Goal: Transaction & Acquisition: Purchase product/service

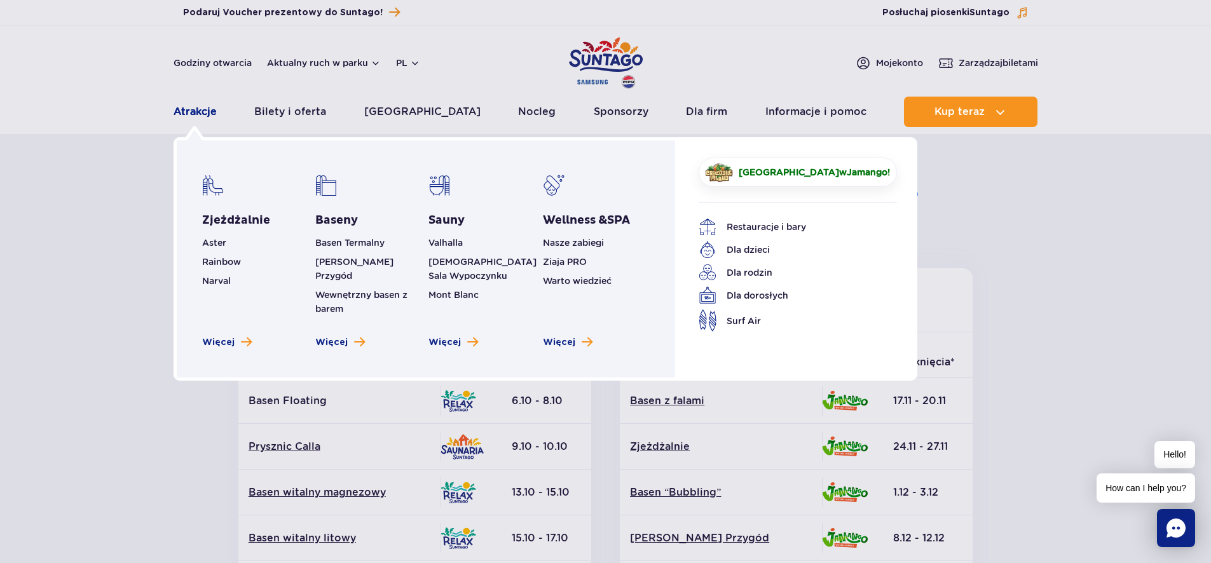
click at [197, 113] on link "Atrakcje" at bounding box center [195, 112] width 43 height 31
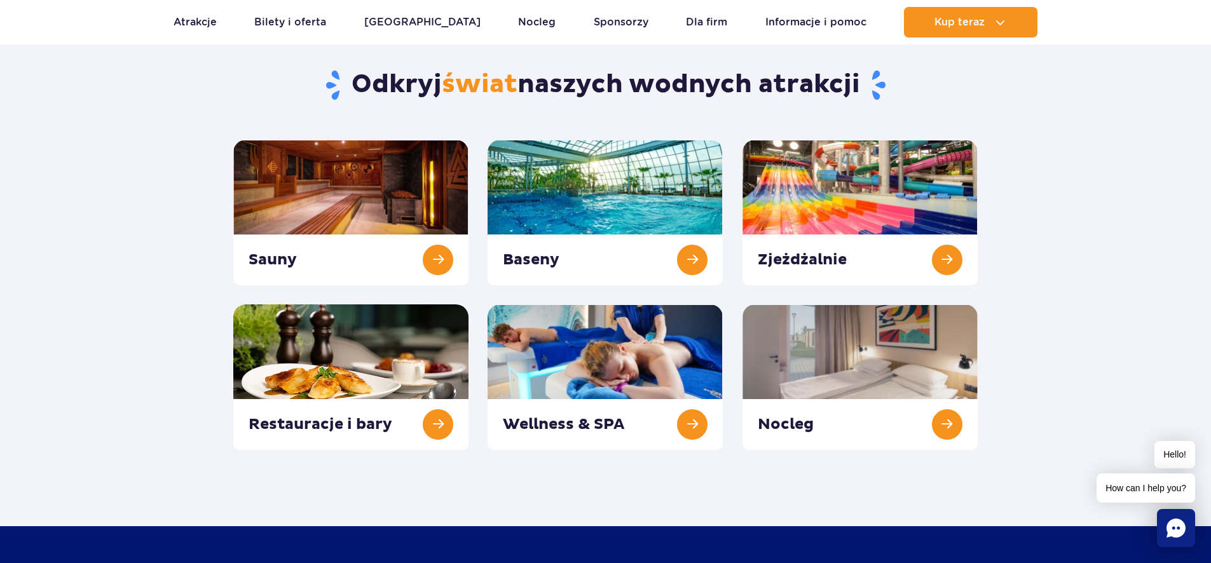
scroll to position [123, 0]
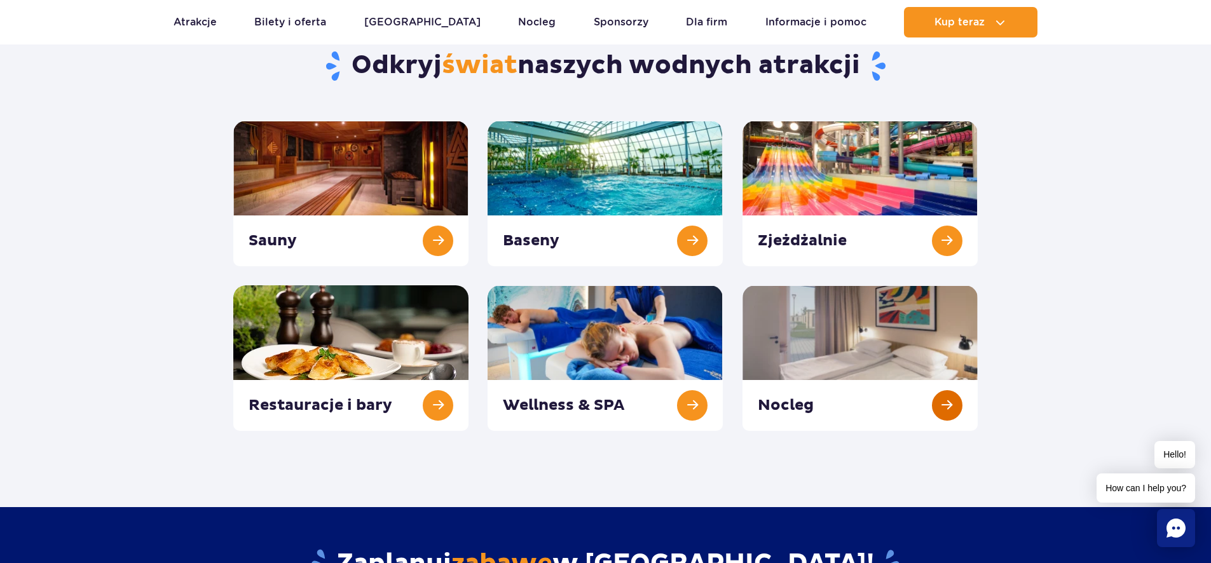
click at [952, 408] on link at bounding box center [859, 358] width 235 height 146
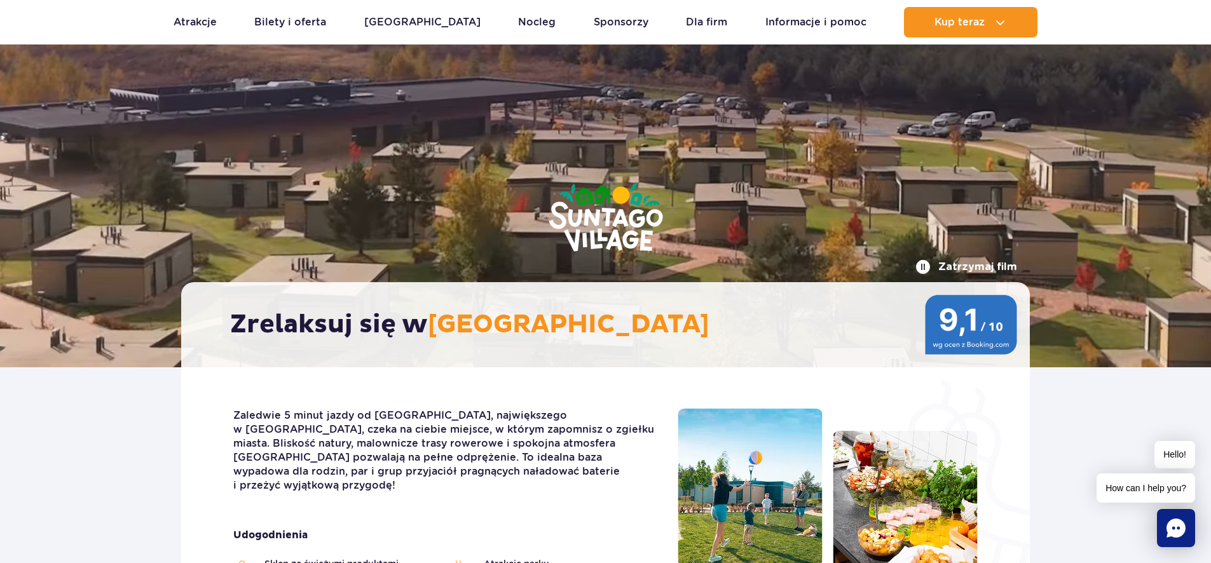
scroll to position [3, 0]
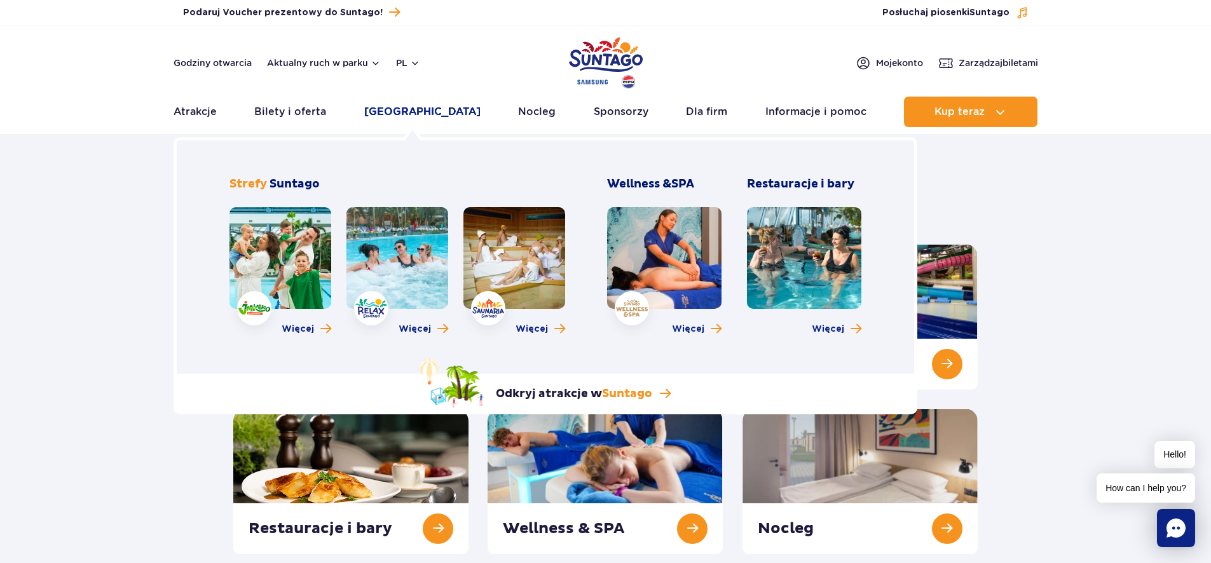
click at [407, 117] on link "[GEOGRAPHIC_DATA]" at bounding box center [422, 112] width 116 height 31
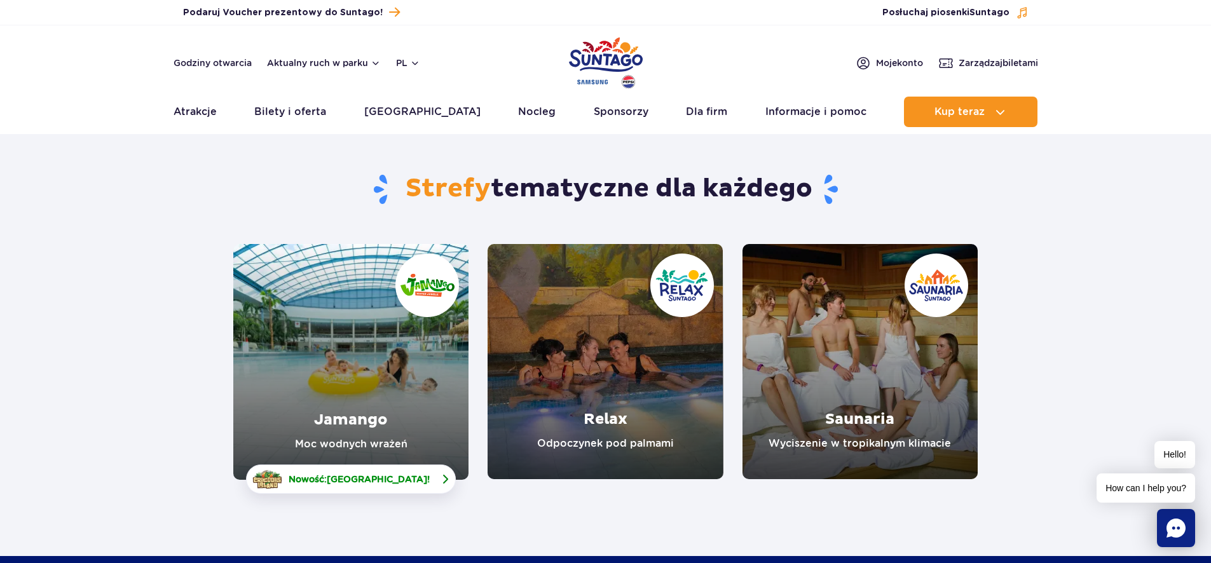
click at [357, 482] on span "[GEOGRAPHIC_DATA]" at bounding box center [377, 479] width 100 height 10
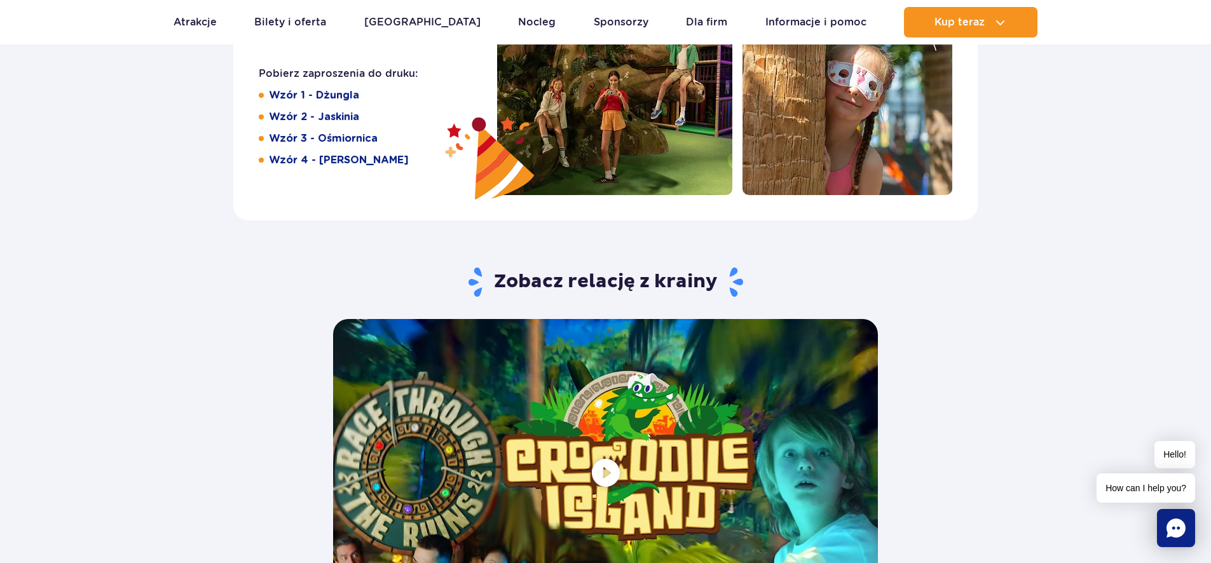
scroll to position [2311, 0]
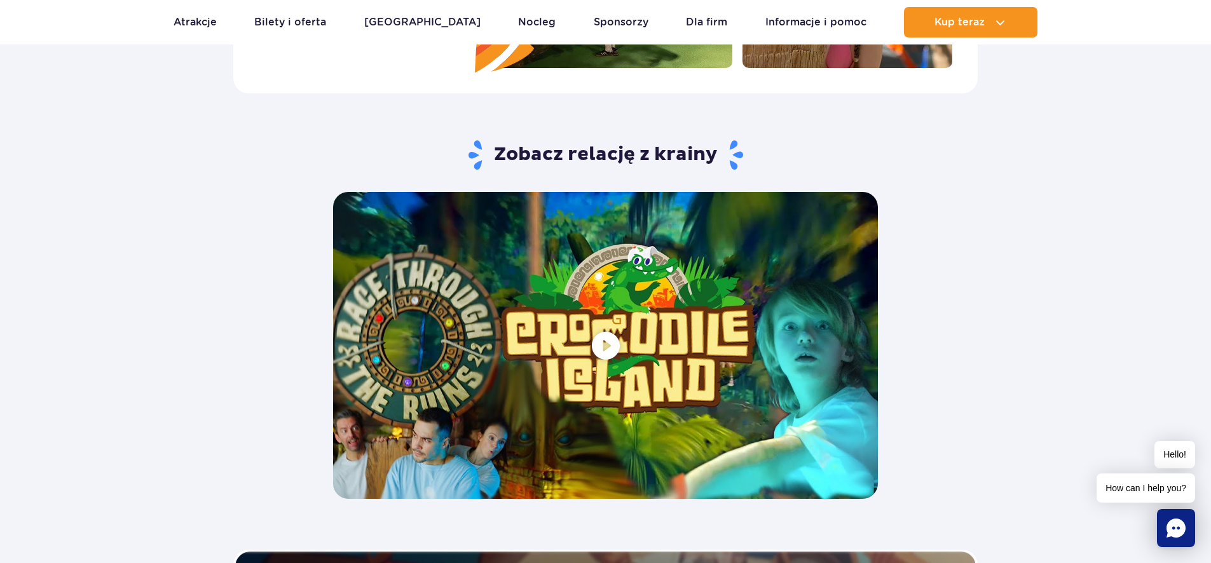
click at [607, 342] on span at bounding box center [605, 345] width 545 height 306
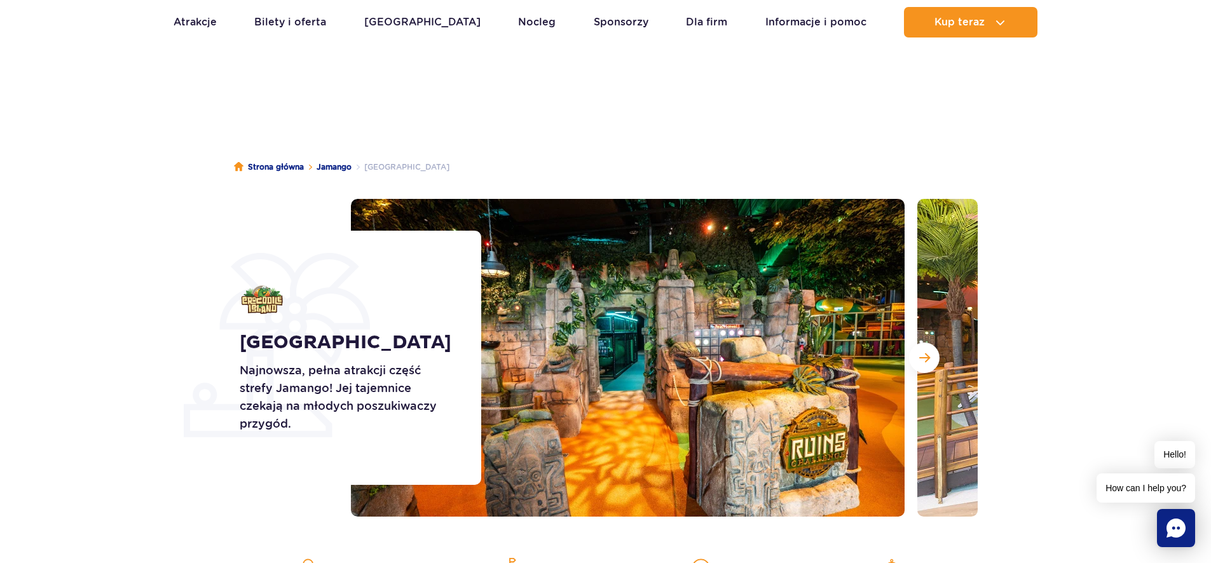
scroll to position [0, 0]
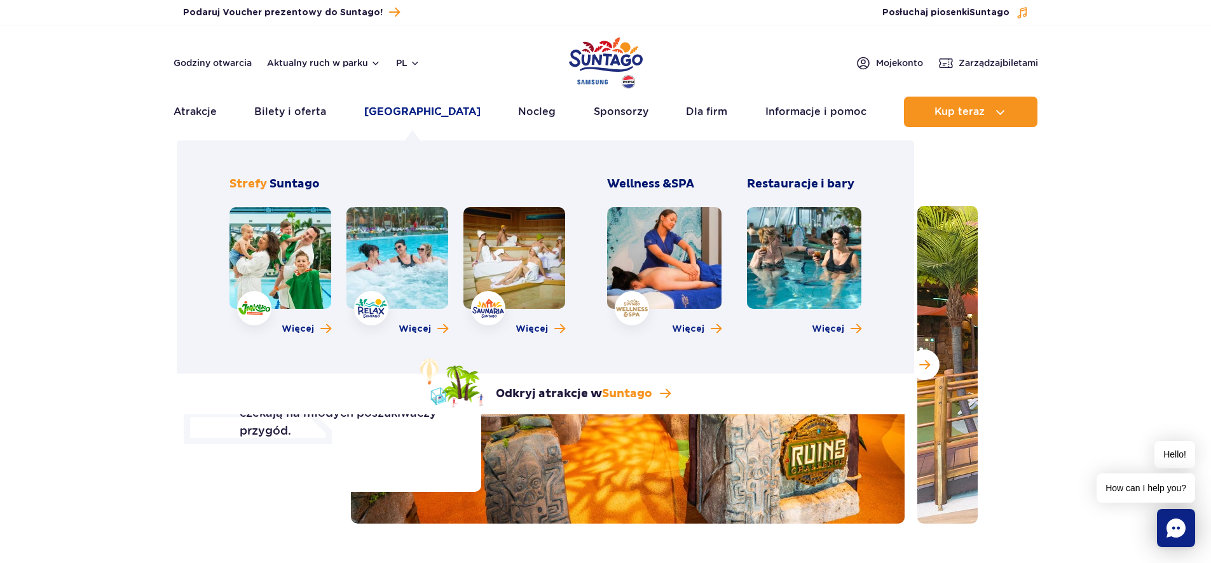
click at [420, 114] on link "[GEOGRAPHIC_DATA]" at bounding box center [422, 112] width 116 height 31
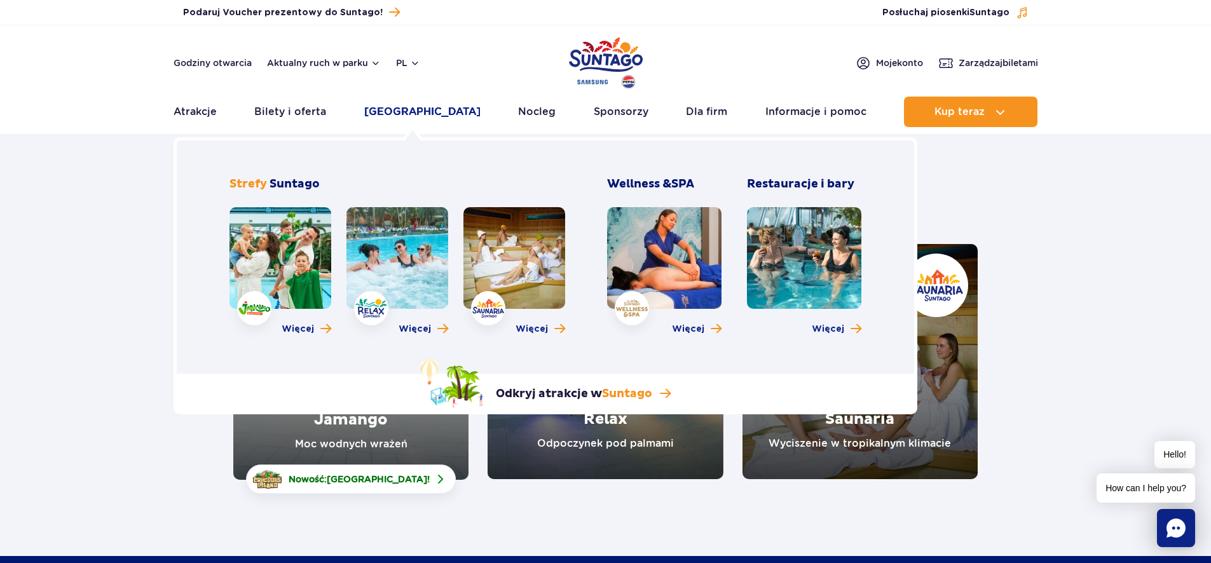
click at [419, 110] on link "[GEOGRAPHIC_DATA]" at bounding box center [422, 112] width 116 height 31
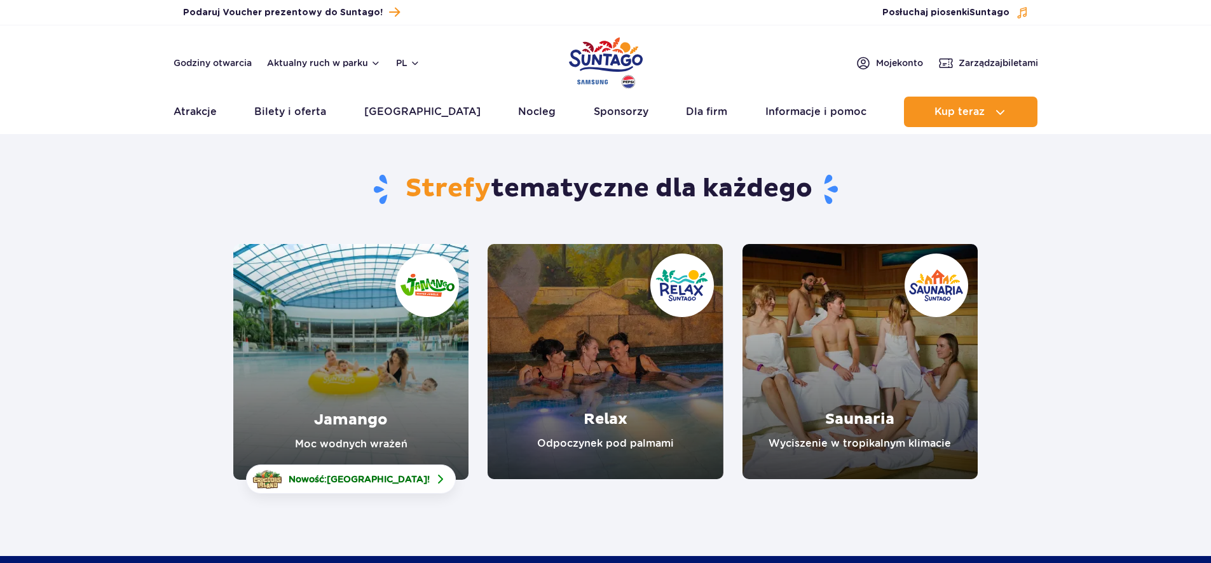
click at [419, 110] on link "[GEOGRAPHIC_DATA]" at bounding box center [422, 112] width 116 height 31
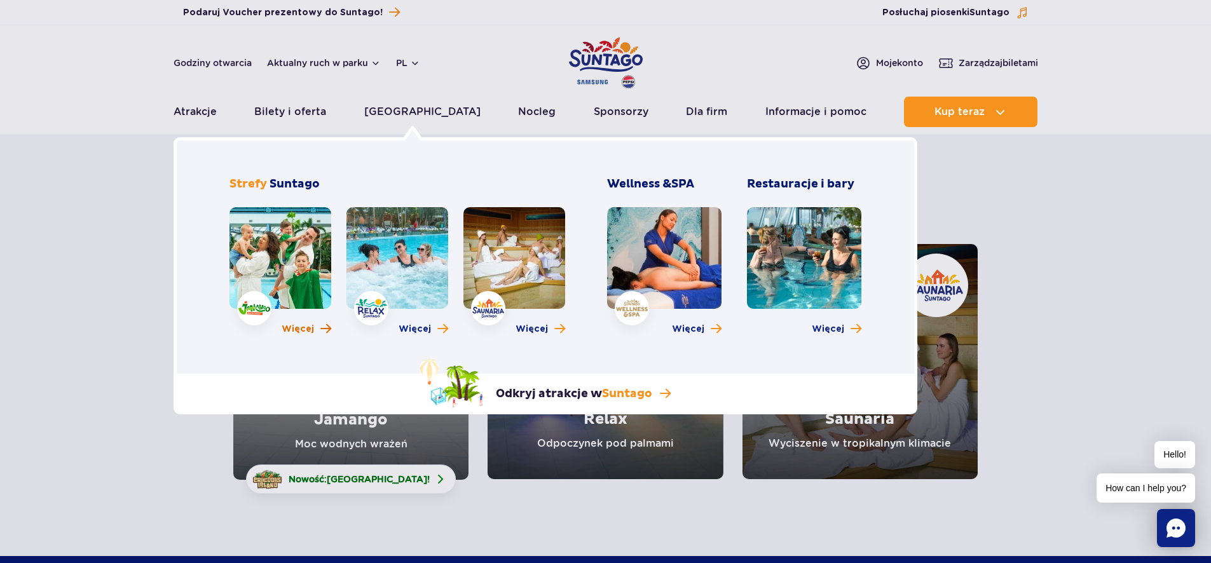
click at [292, 331] on span "Więcej" at bounding box center [298, 329] width 32 height 13
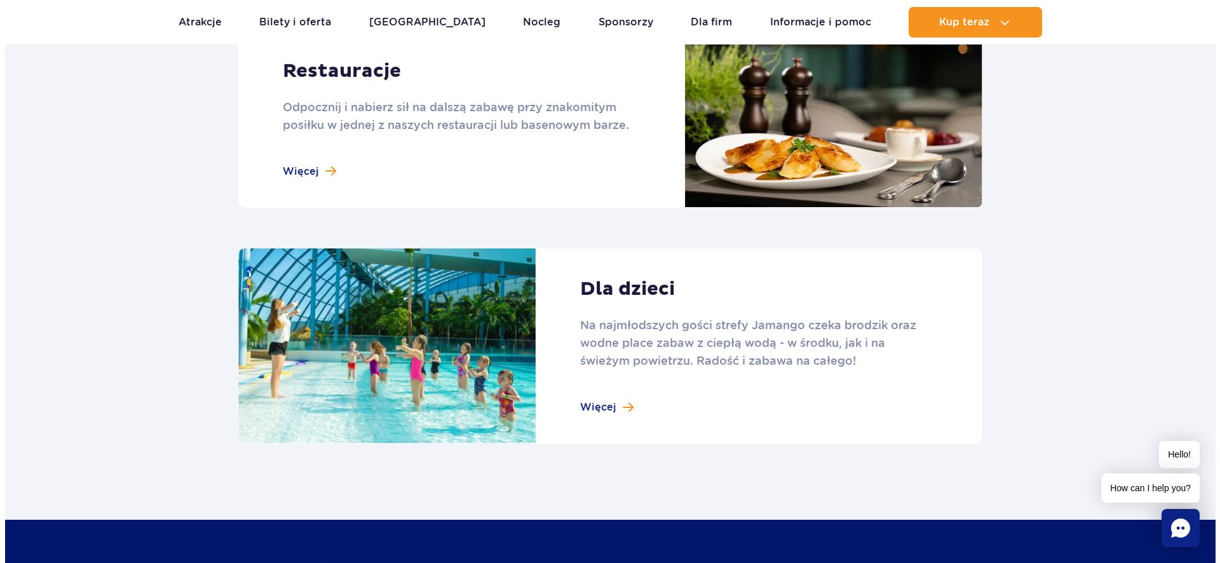
scroll to position [2060, 0]
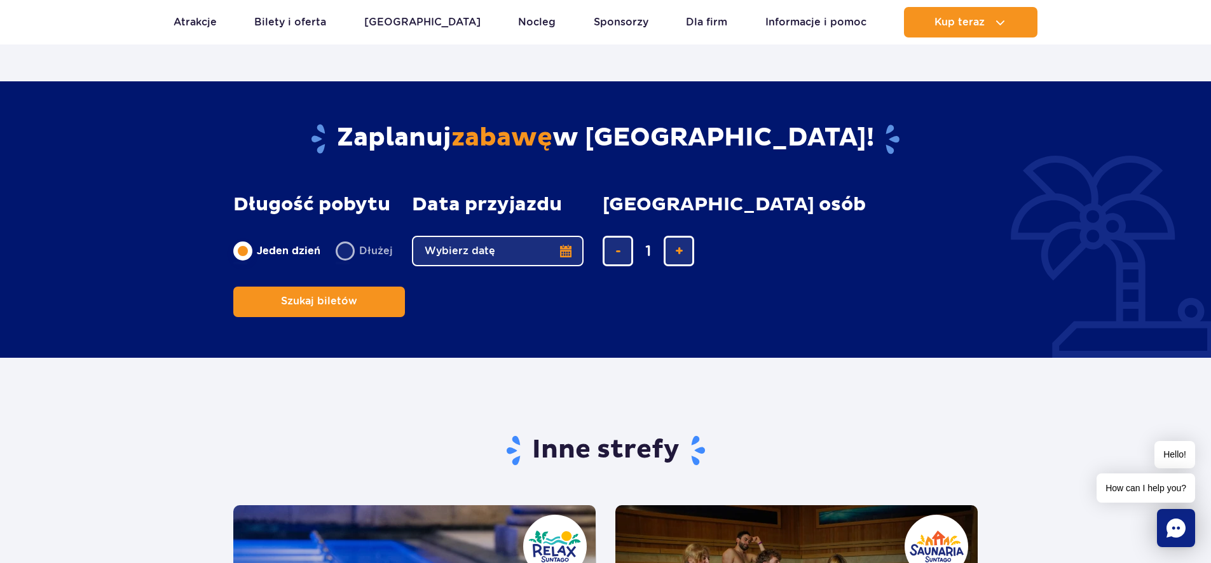
click at [568, 251] on button "Wybierz datę" at bounding box center [498, 251] width 172 height 31
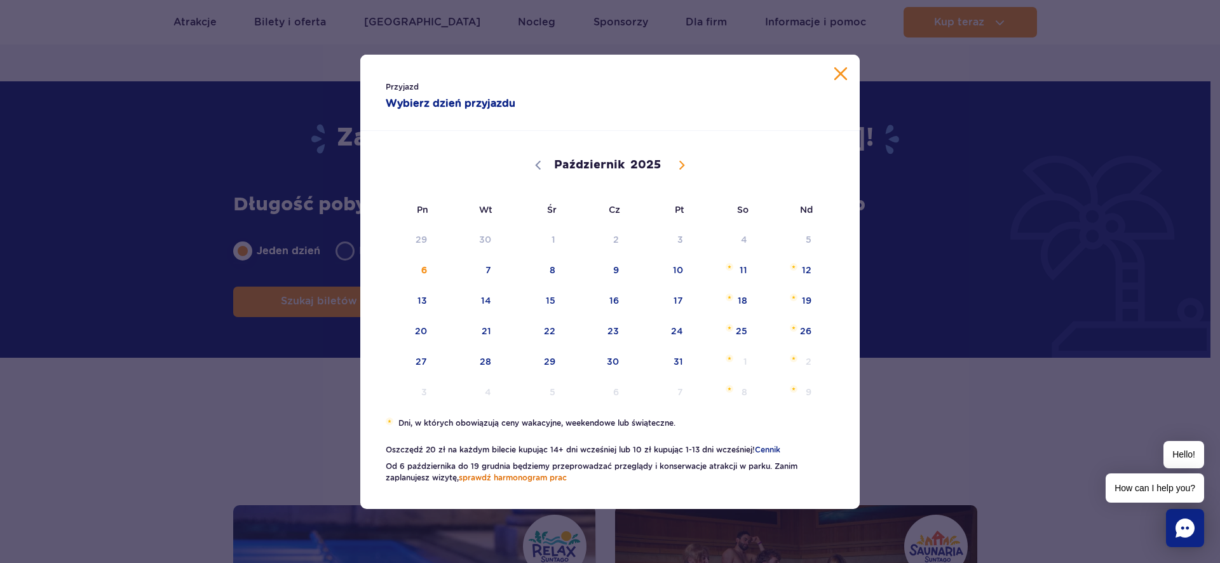
click at [544, 478] on link "sprawdź harmonogram prac" at bounding box center [513, 478] width 108 height 10
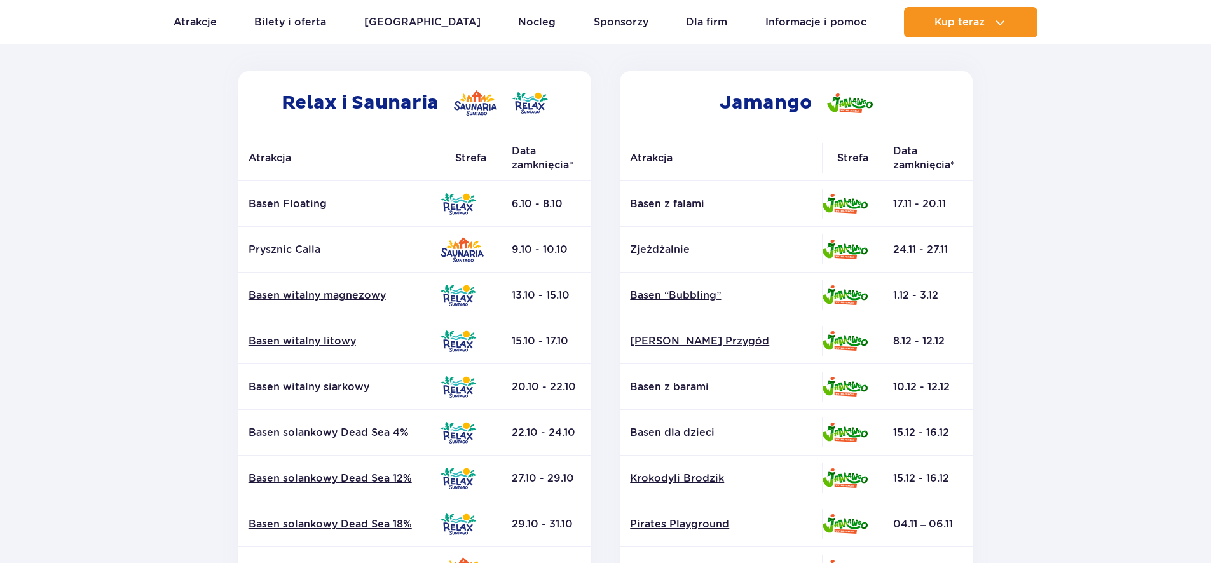
scroll to position [201, 0]
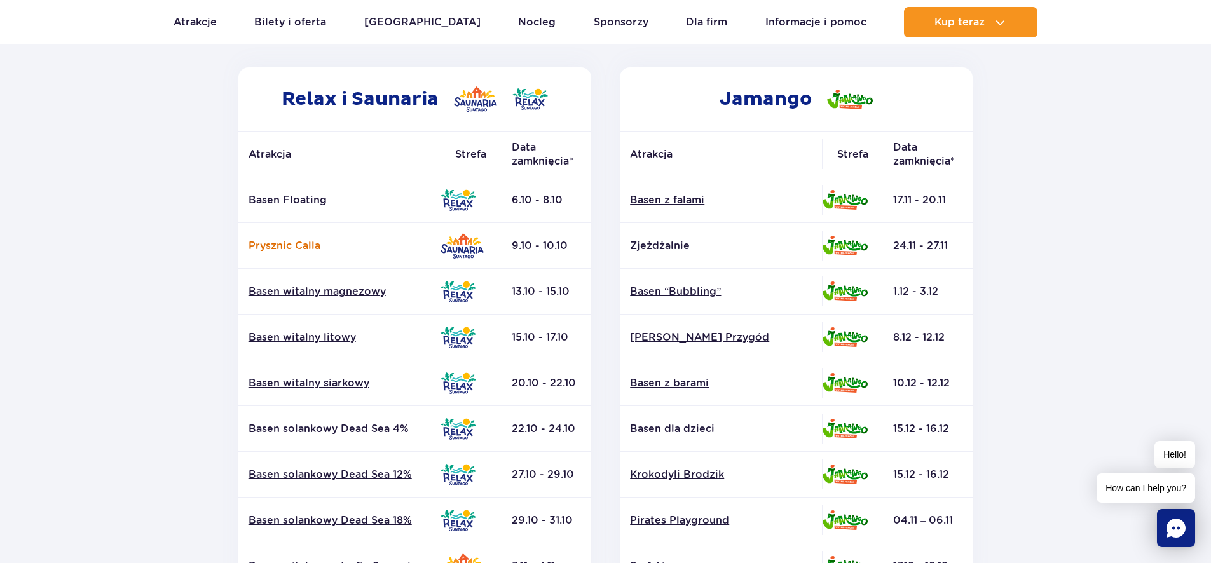
click at [301, 242] on link "Prysznic Calla" at bounding box center [340, 246] width 182 height 14
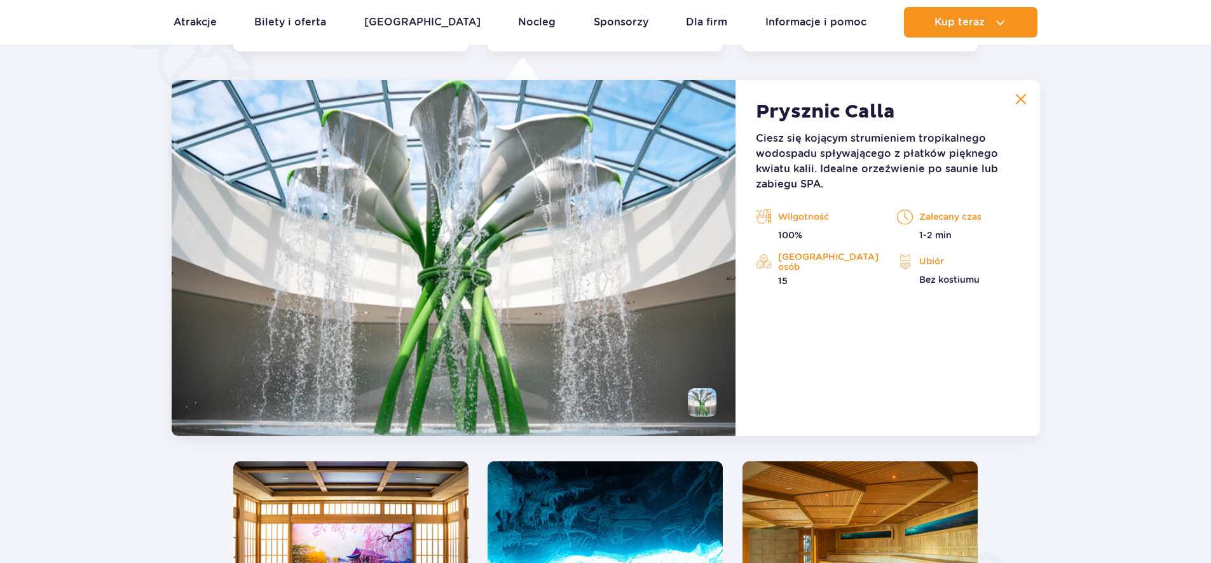
scroll to position [1065, 0]
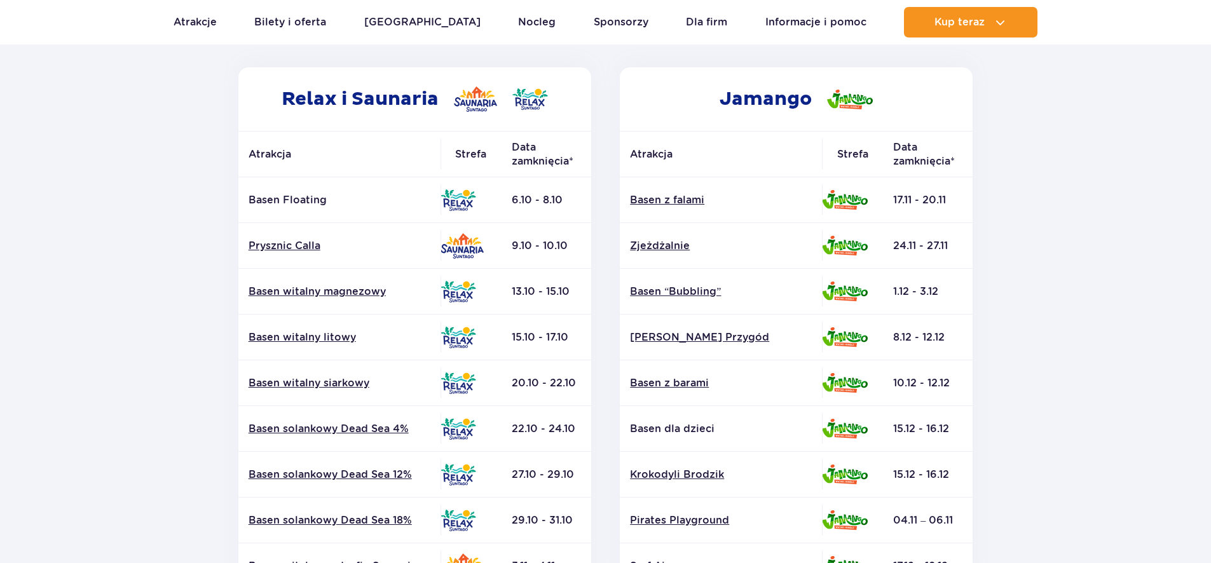
click at [297, 206] on p "Basen Floating" at bounding box center [340, 200] width 182 height 14
click at [299, 197] on p "Basen Floating" at bounding box center [340, 200] width 182 height 14
click at [304, 289] on link "Basen witalny magnezowy" at bounding box center [340, 292] width 182 height 14
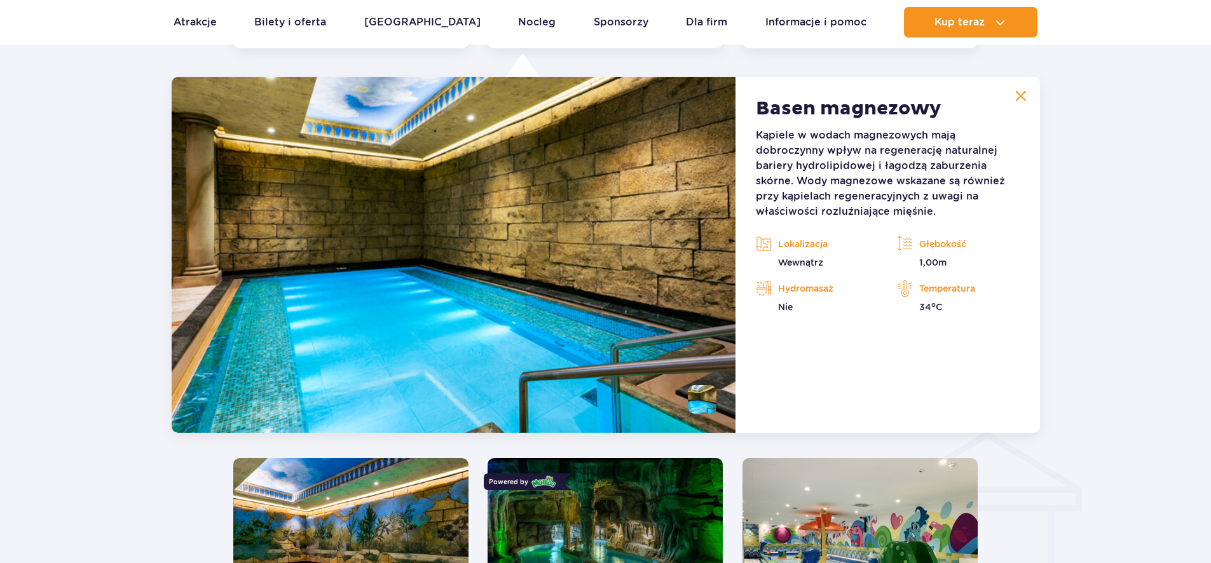
scroll to position [1182, 0]
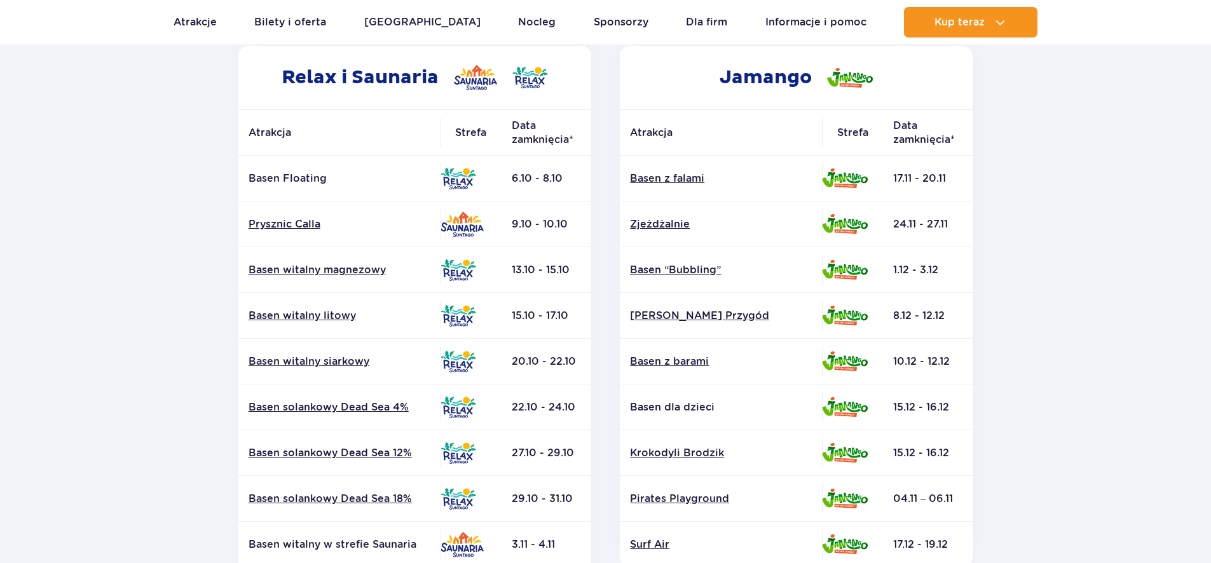
scroll to position [369, 0]
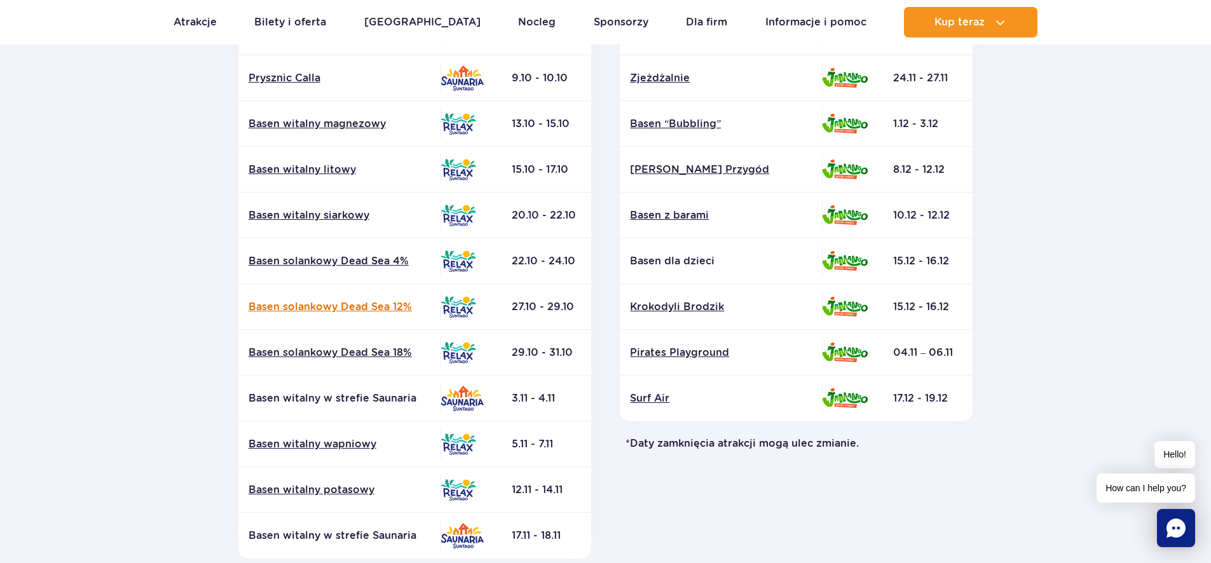
click at [348, 304] on link "Basen solankowy Dead Sea 12%" at bounding box center [340, 307] width 182 height 14
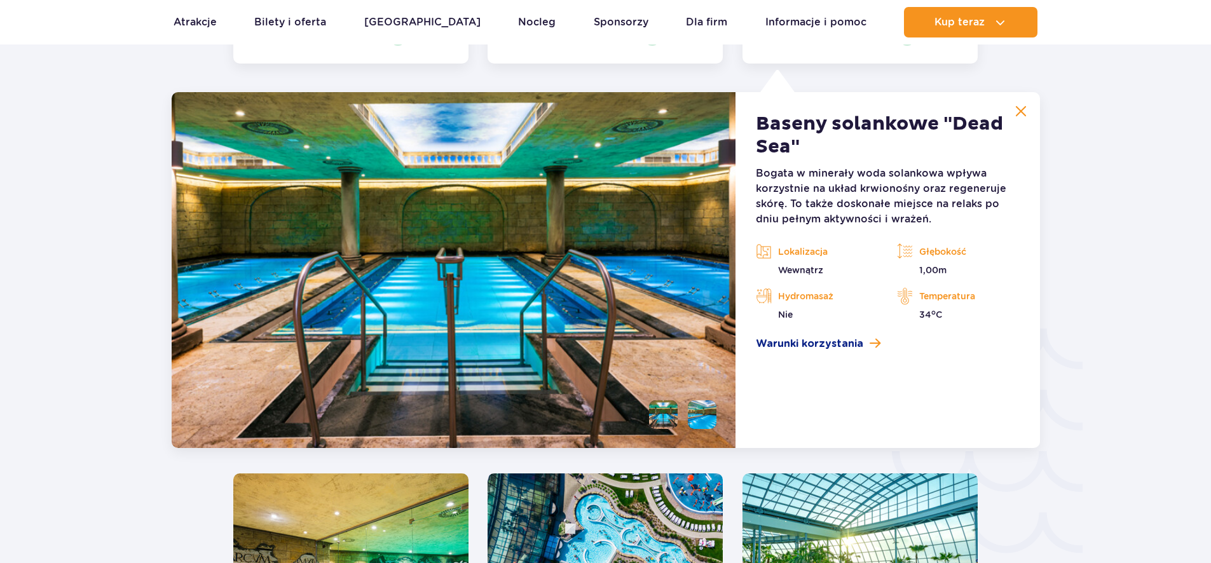
scroll to position [1880, 0]
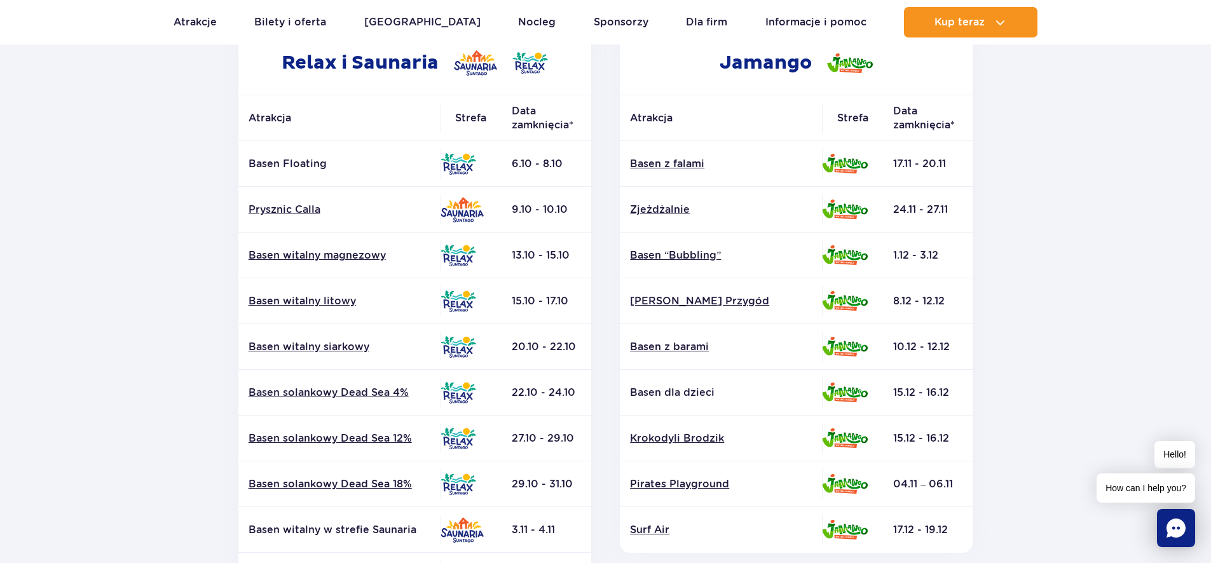
scroll to position [229, 0]
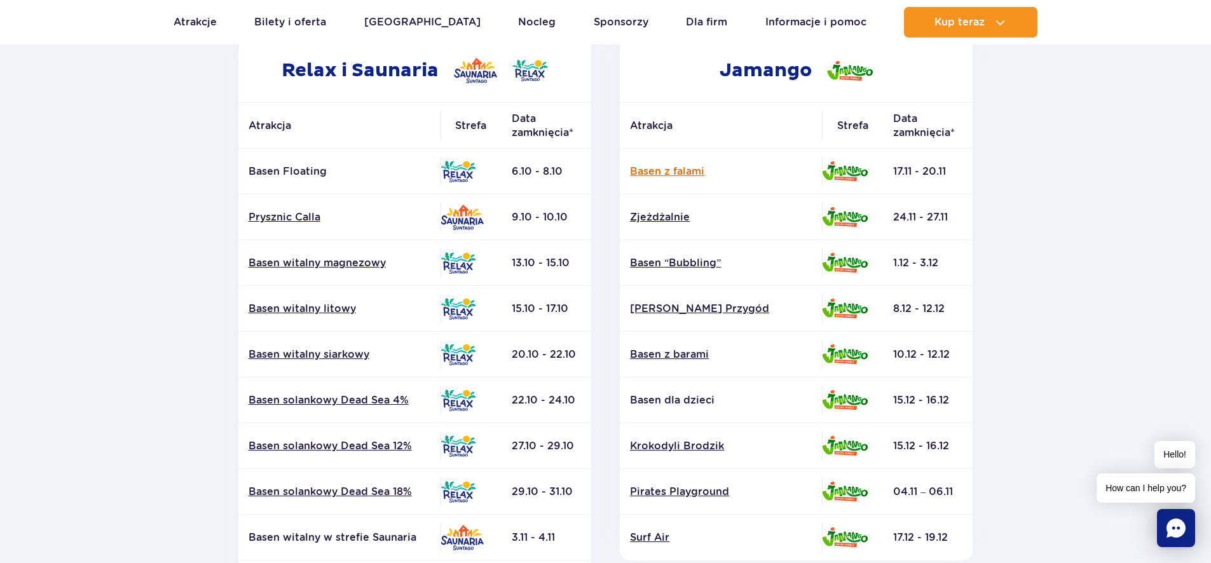
click at [643, 172] on link "Basen z falami" at bounding box center [721, 172] width 182 height 14
click at [665, 217] on link "Zjeżdżalnie" at bounding box center [721, 217] width 182 height 14
click at [671, 256] on link "Basen “Bubbling”" at bounding box center [721, 263] width 182 height 14
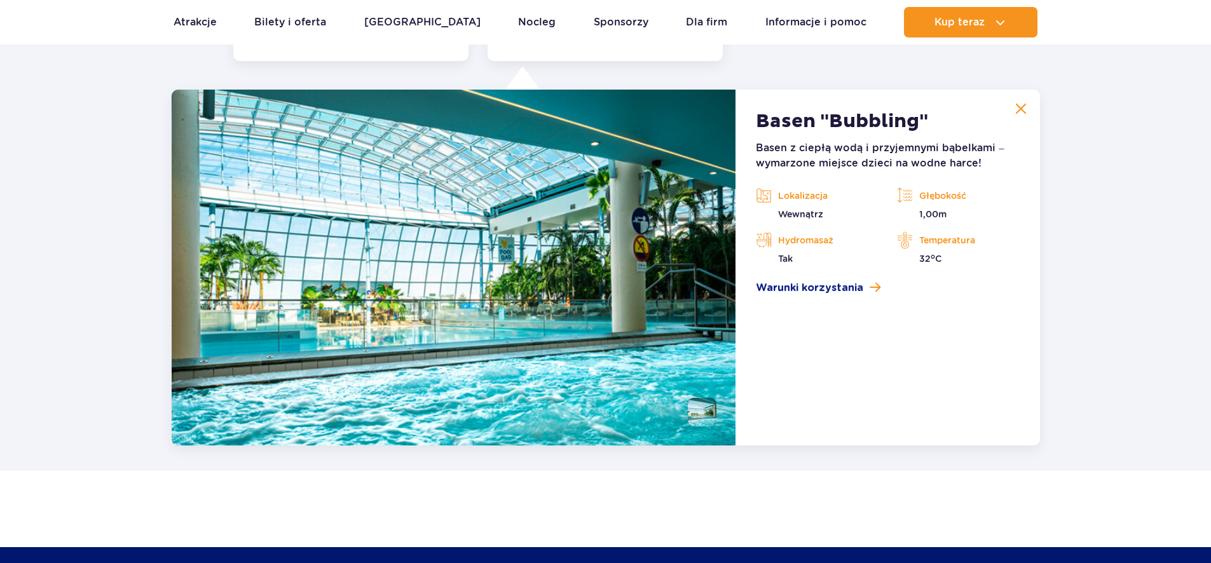
scroll to position [2579, 0]
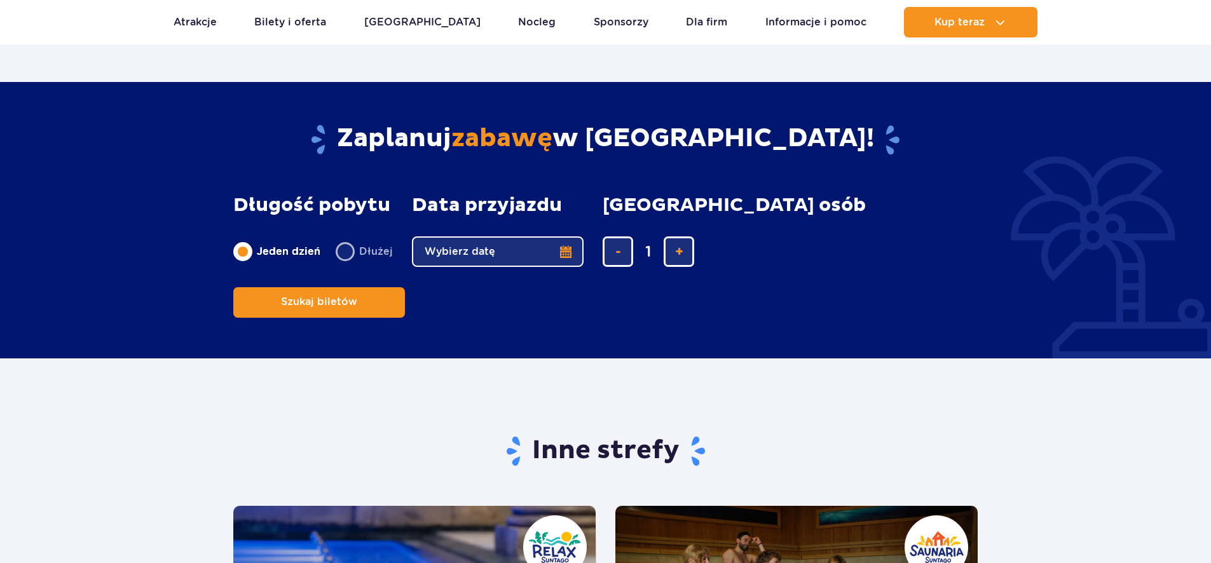
scroll to position [2060, 0]
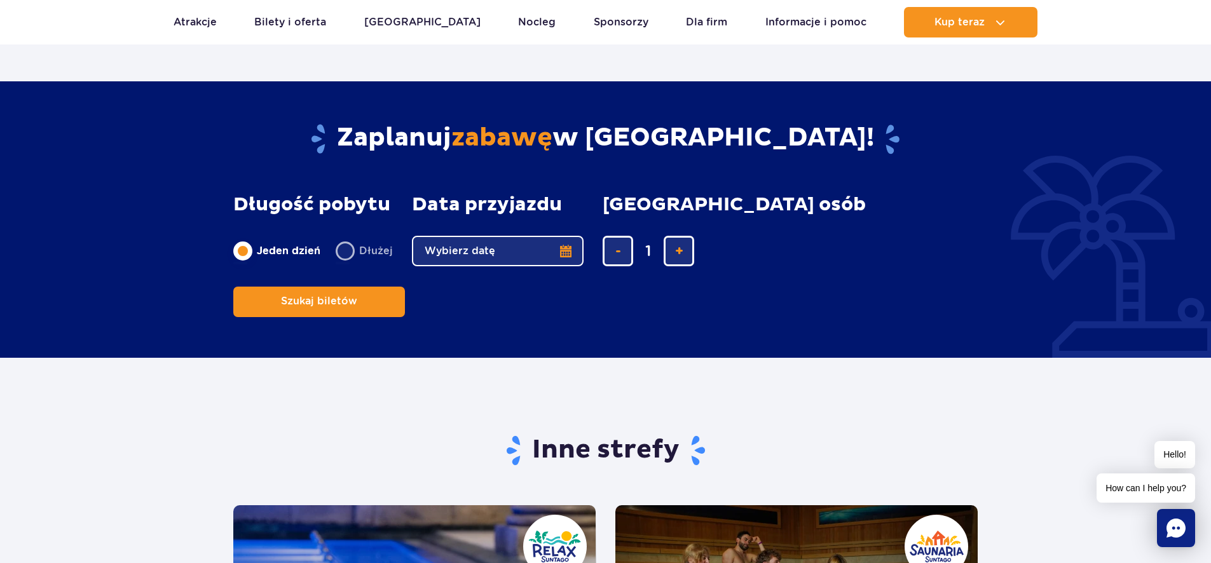
click at [571, 245] on button "Wybierz datę" at bounding box center [498, 251] width 172 height 31
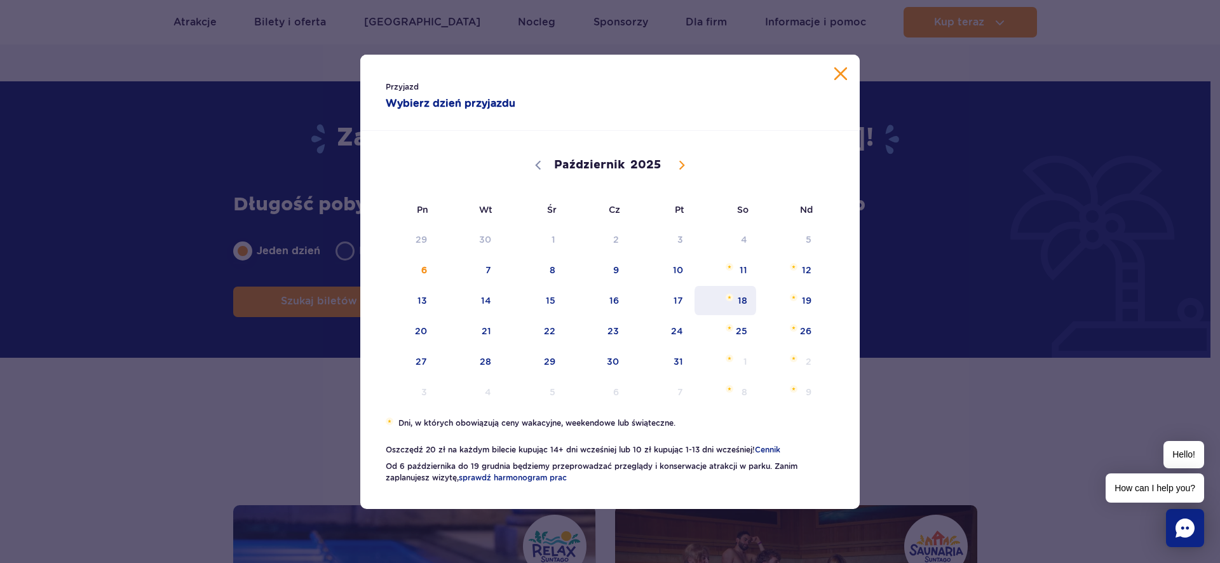
click at [739, 301] on span "18" at bounding box center [725, 300] width 64 height 29
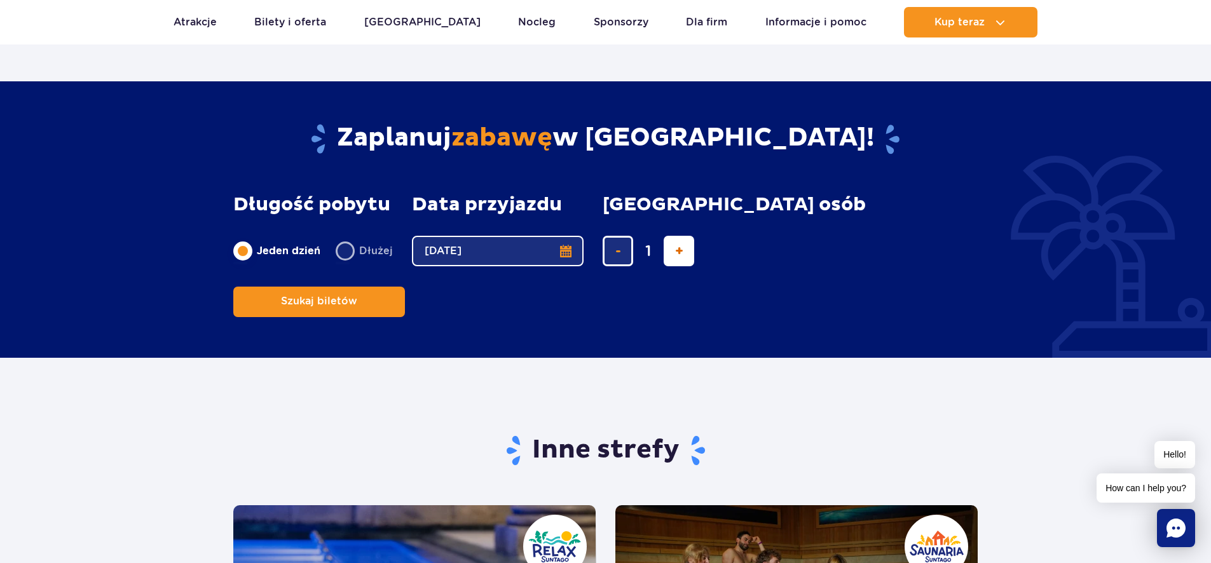
click at [677, 251] on span "dodaj bilet" at bounding box center [679, 251] width 8 height 0
type input "4"
click at [352, 296] on span "Szukaj biletów" at bounding box center [314, 301] width 76 height 11
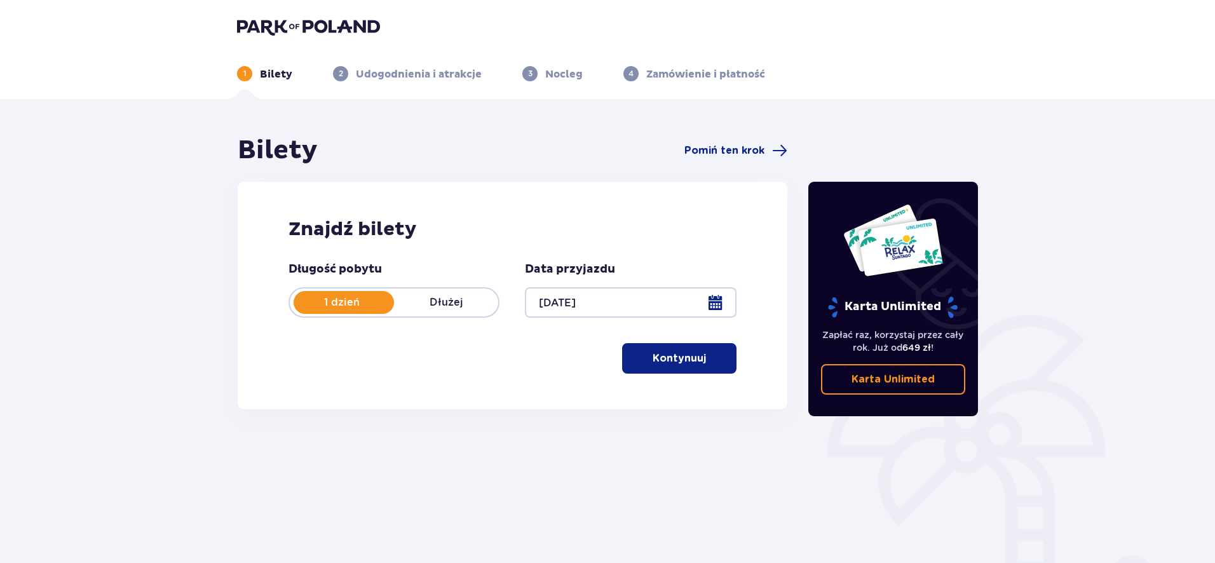
click at [679, 355] on p "Kontynuuj" at bounding box center [679, 359] width 53 height 14
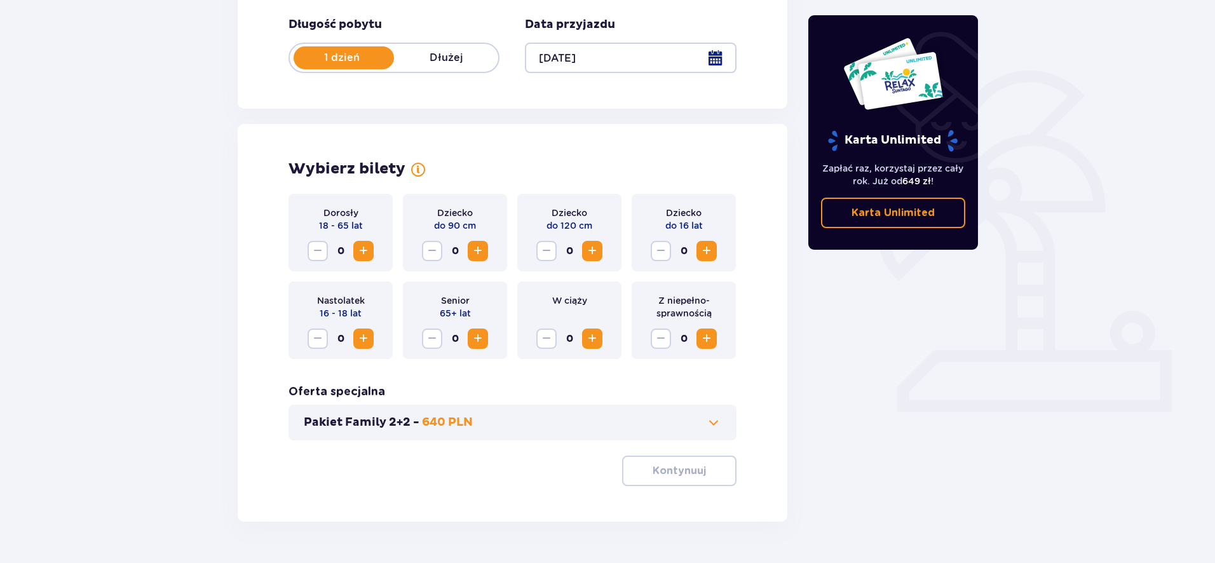
scroll to position [280, 0]
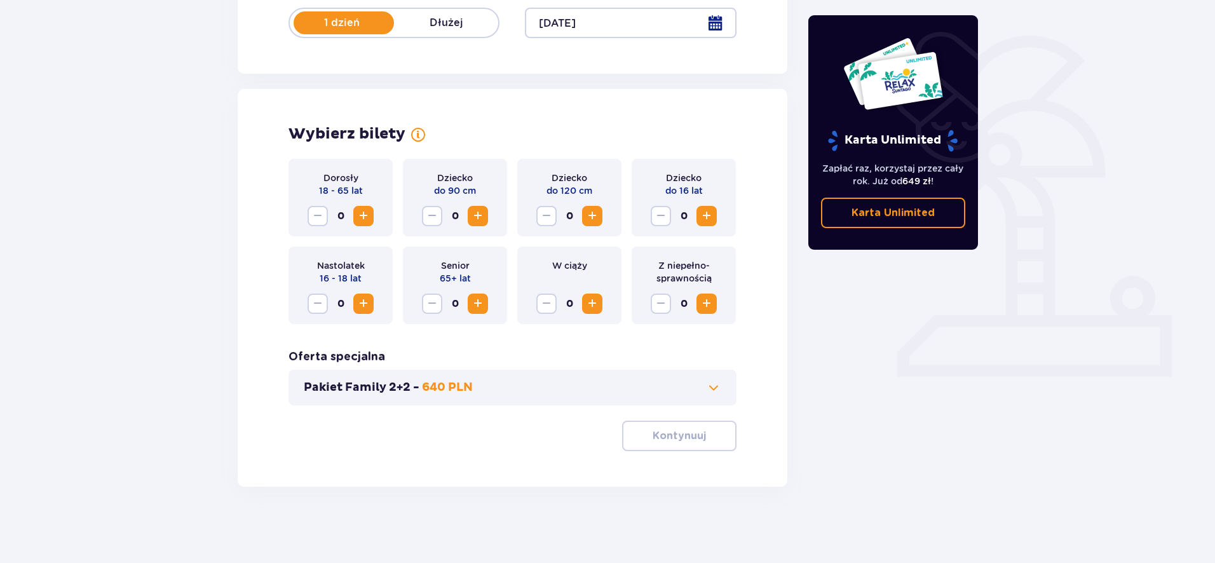
click at [716, 393] on span at bounding box center [713, 387] width 15 height 15
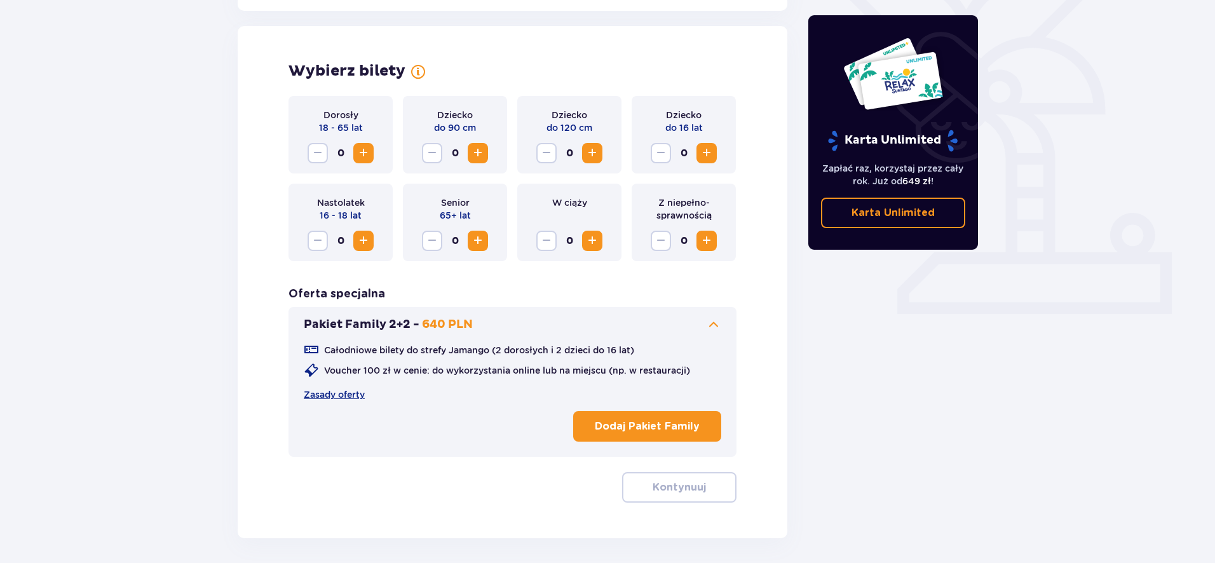
scroll to position [342, 0]
click at [365, 156] on span "Zwiększ" at bounding box center [363, 153] width 15 height 15
click at [713, 156] on span "Zwiększ" at bounding box center [706, 153] width 15 height 15
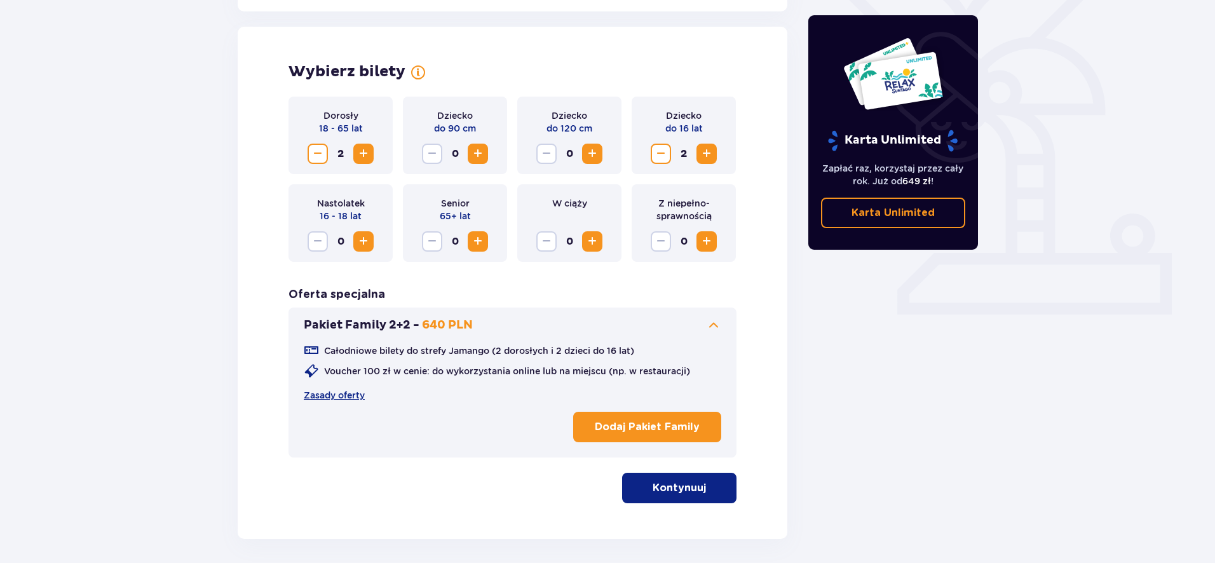
click at [675, 486] on p "Kontynuuj" at bounding box center [679, 488] width 53 height 14
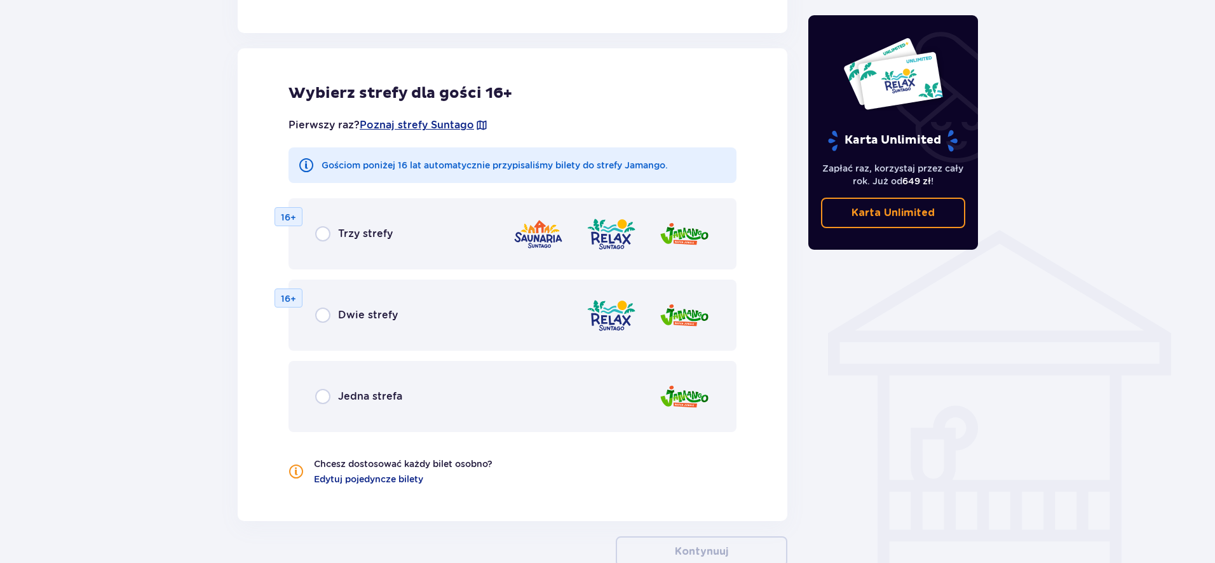
scroll to position [820, 0]
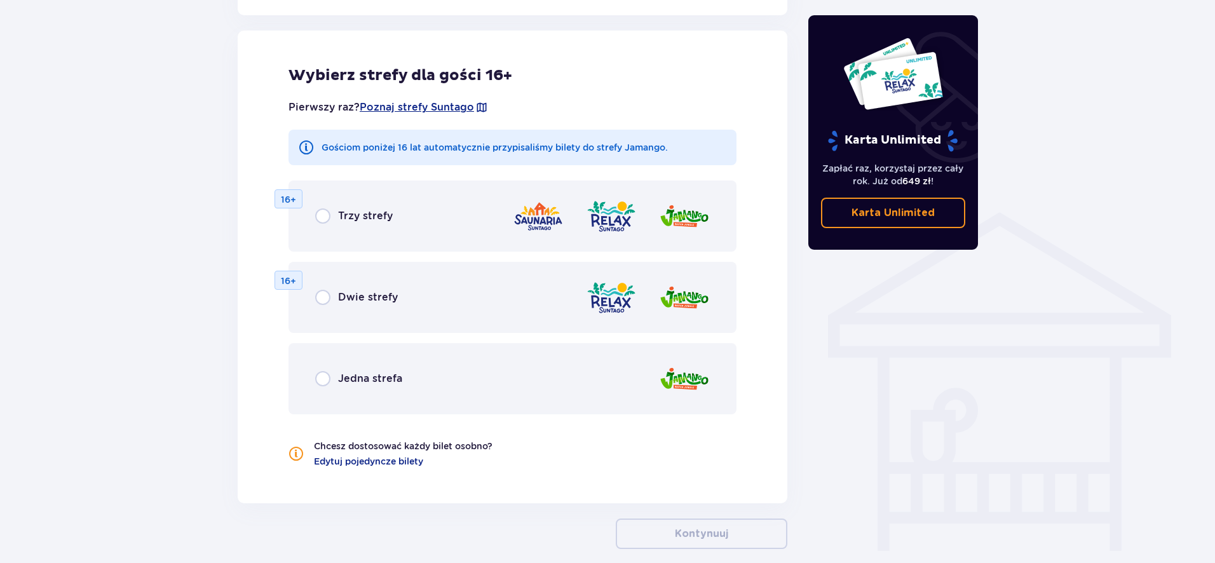
click at [326, 297] on input "radio" at bounding box center [322, 297] width 15 height 15
radio input "true"
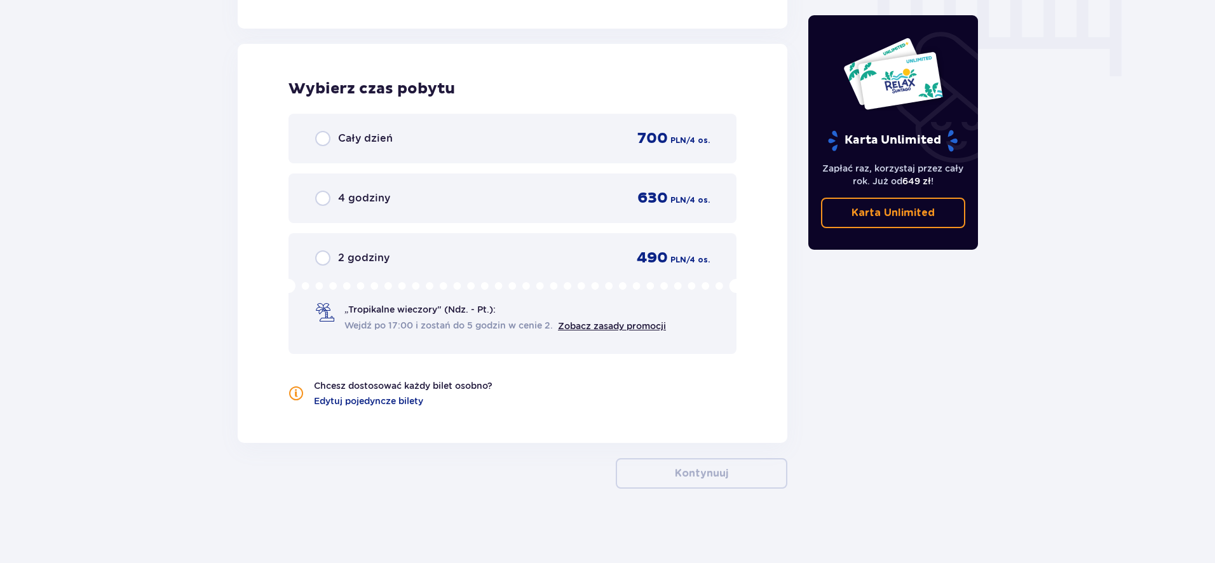
scroll to position [1297, 0]
click at [321, 135] on input "radio" at bounding box center [322, 136] width 15 height 15
radio input "true"
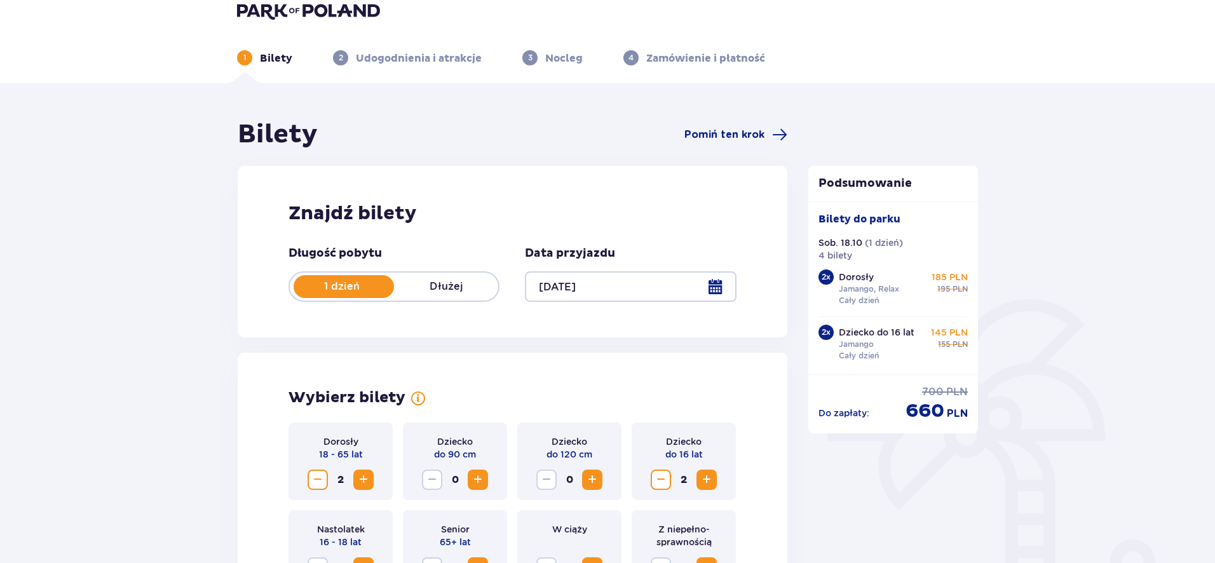
scroll to position [0, 0]
